Goal: Task Accomplishment & Management: Manage account settings

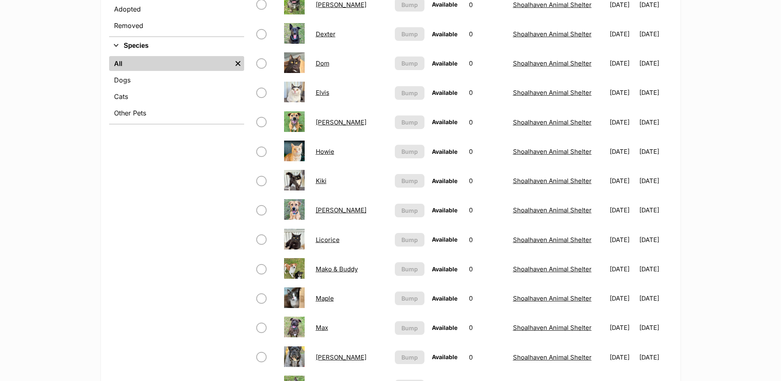
click at [327, 356] on link "[PERSON_NAME]" at bounding box center [341, 357] width 51 height 8
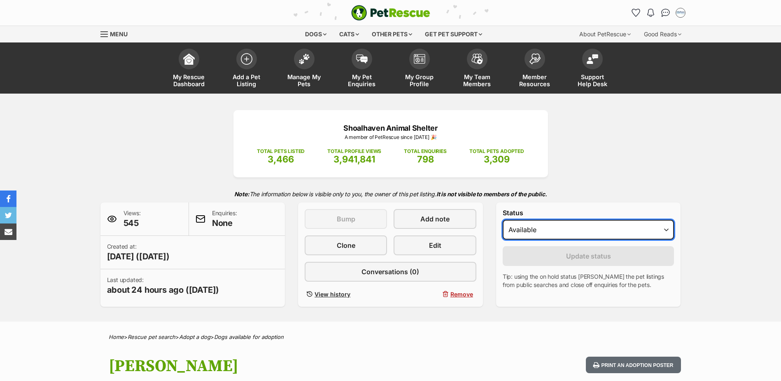
click at [548, 229] on select "Draft Available On hold Adopted" at bounding box center [589, 230] width 172 height 20
select select "rehomed"
click at [503, 220] on select "Draft Available On hold Adopted" at bounding box center [589, 230] width 172 height 20
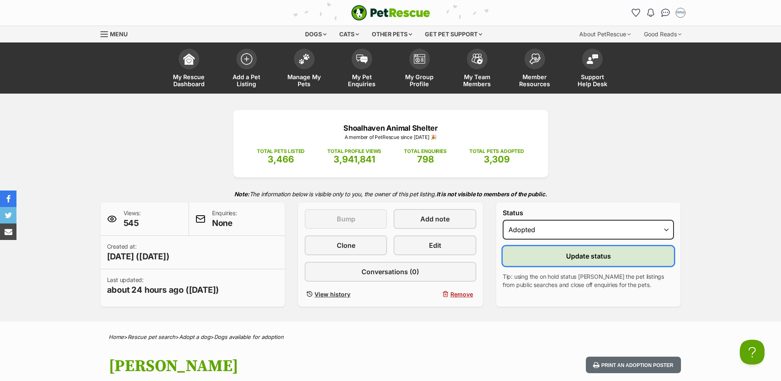
click at [552, 252] on button "Update status" at bounding box center [589, 256] width 172 height 20
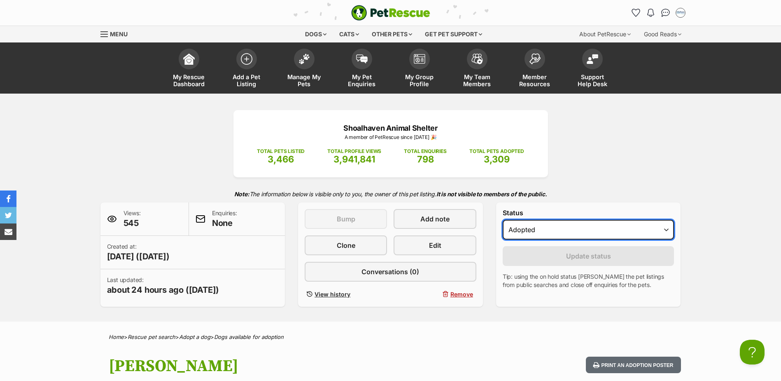
click at [564, 228] on select "Draft Available On hold Adopted" at bounding box center [589, 230] width 172 height 20
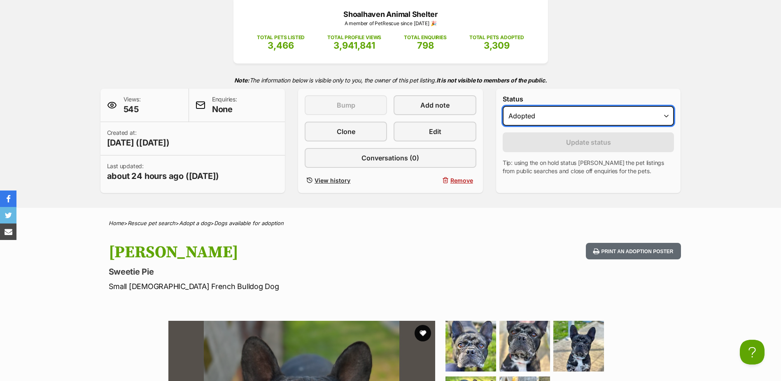
scroll to position [41, 0]
